Goal: Find specific page/section: Find specific page/section

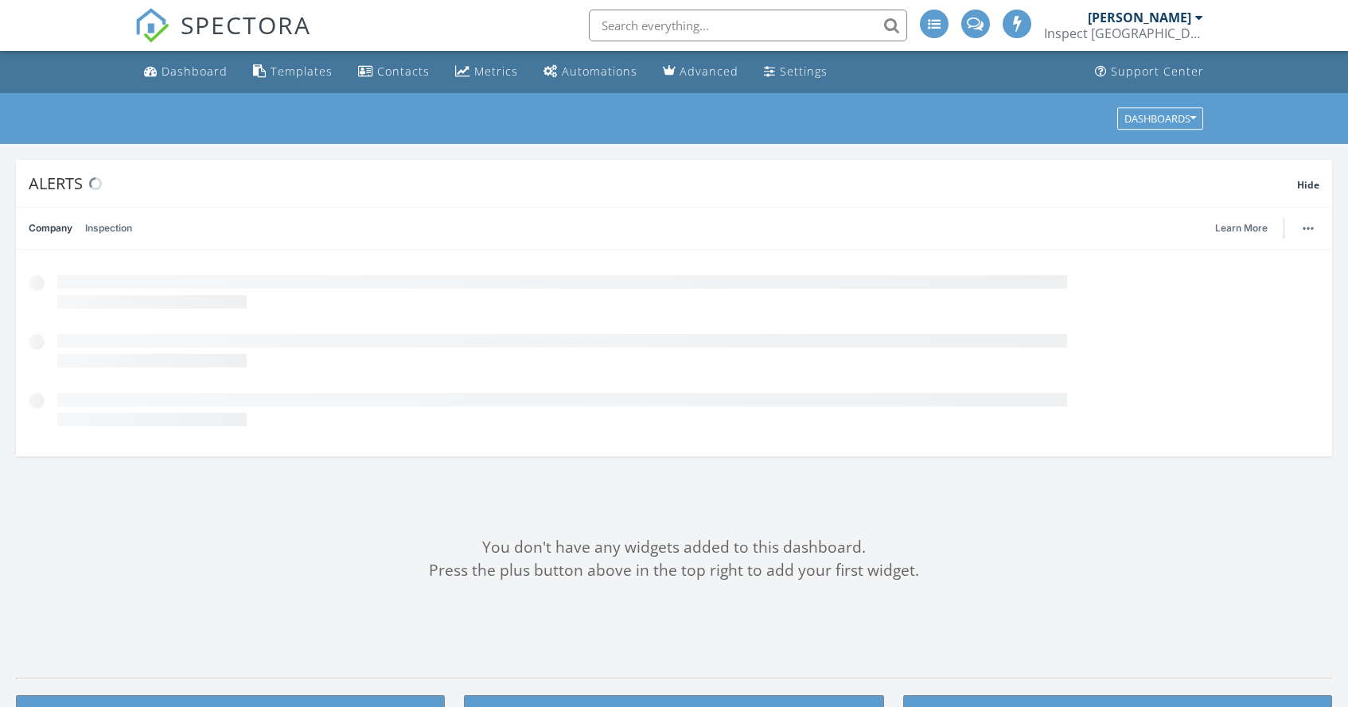
click at [732, 18] on input "text" at bounding box center [748, 26] width 318 height 32
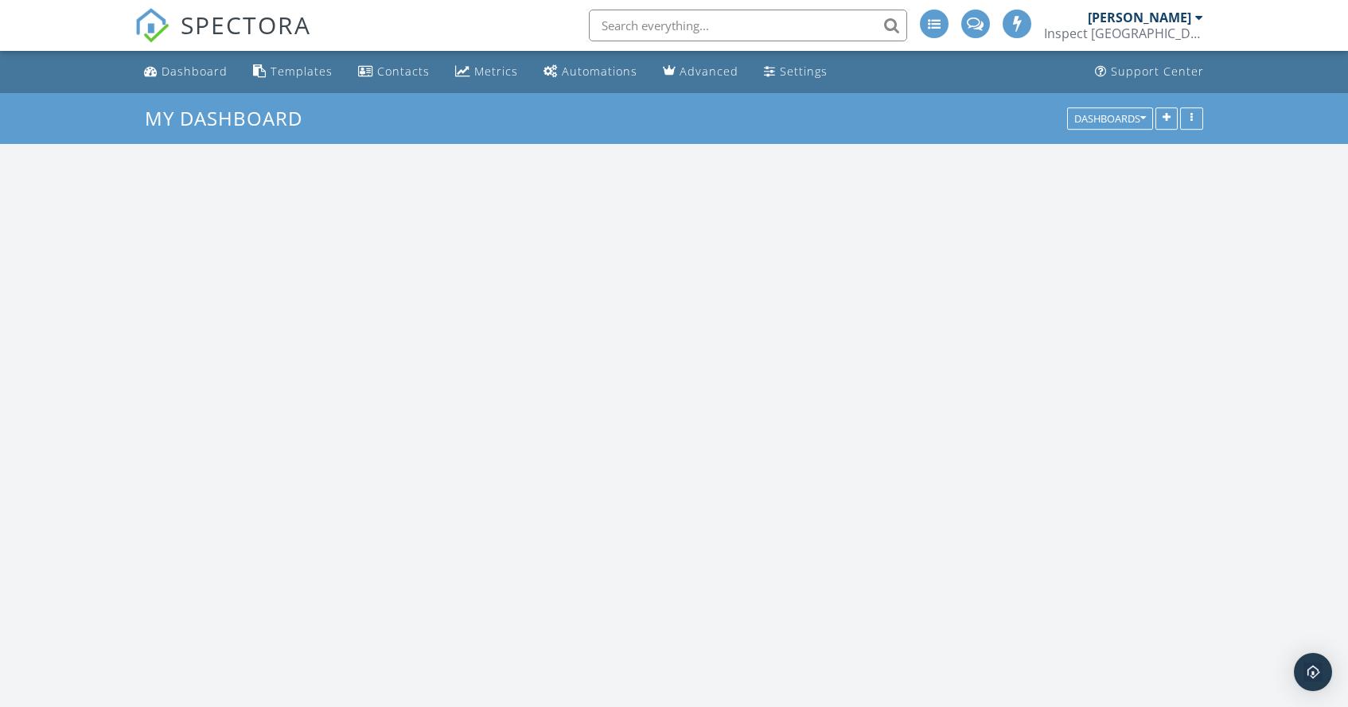
scroll to position [1807, 1348]
paste input "Tejanin"
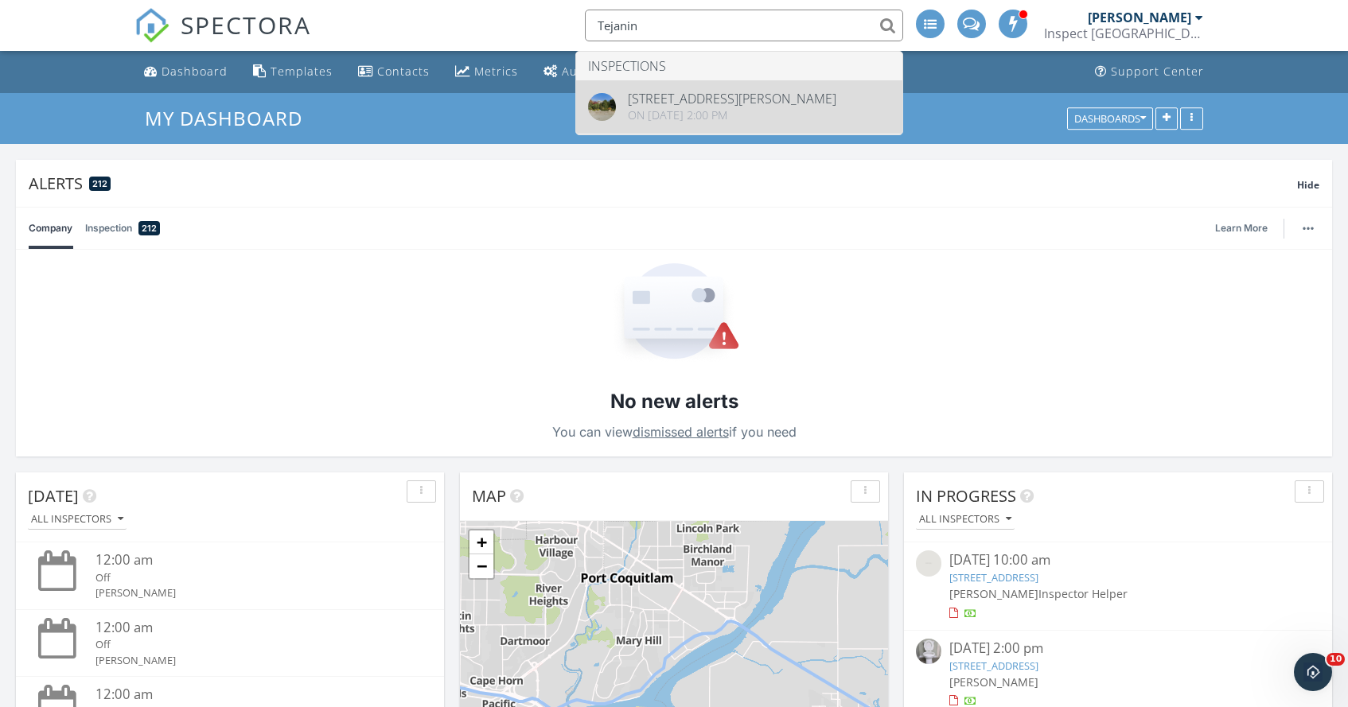
scroll to position [0, 0]
type input "Tejanin"
